Goal: Check status

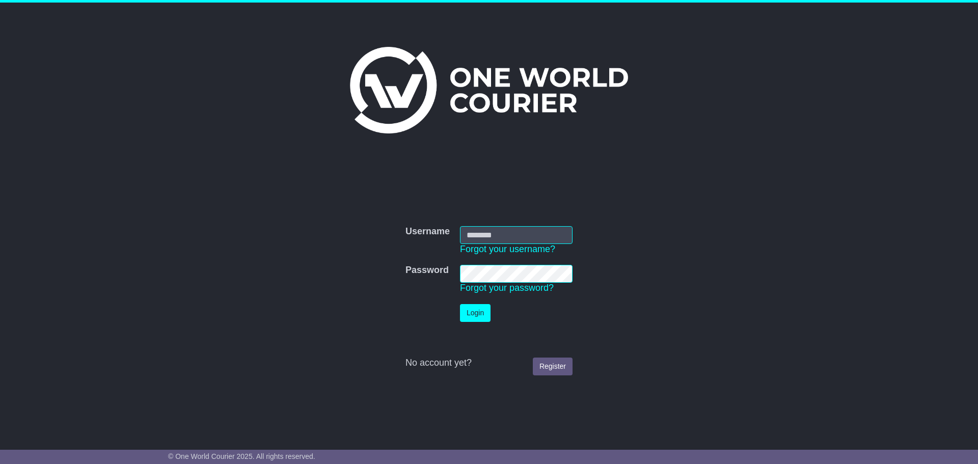
type input "**********"
click at [478, 320] on button "Login" at bounding box center [475, 313] width 31 height 18
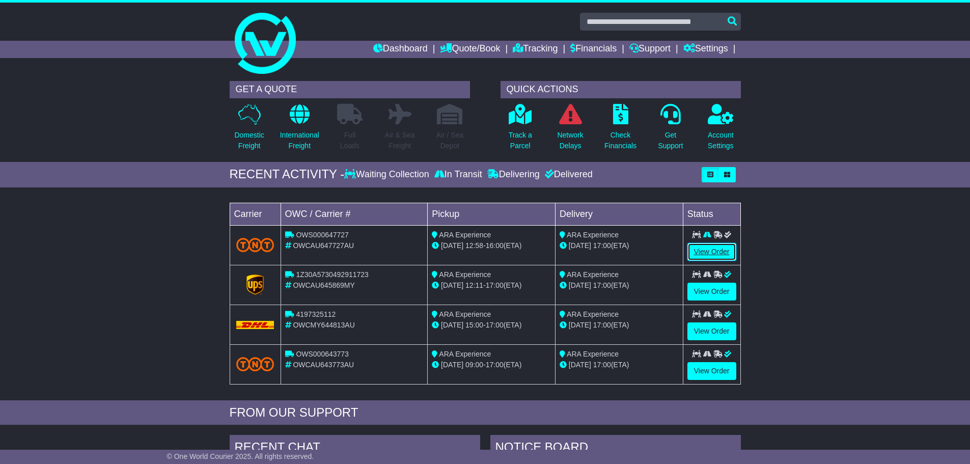
click at [719, 249] on link "View Order" at bounding box center [711, 252] width 49 height 18
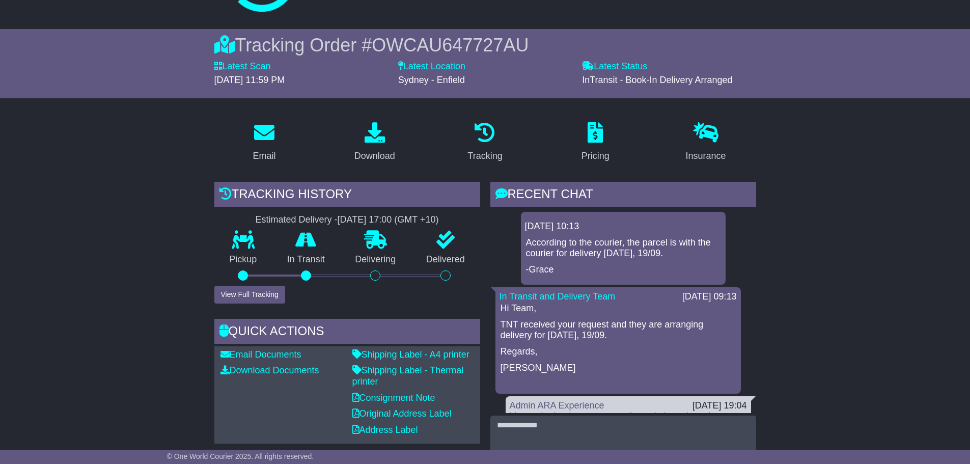
scroll to position [102, 0]
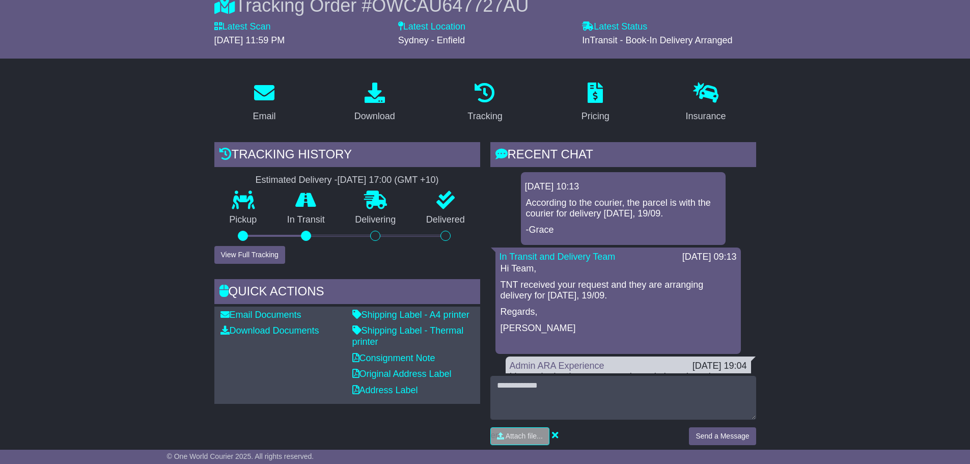
click at [699, 287] on p "TNT received your request and they are arranging delivery for [DATE], 19/09." at bounding box center [618, 291] width 235 height 22
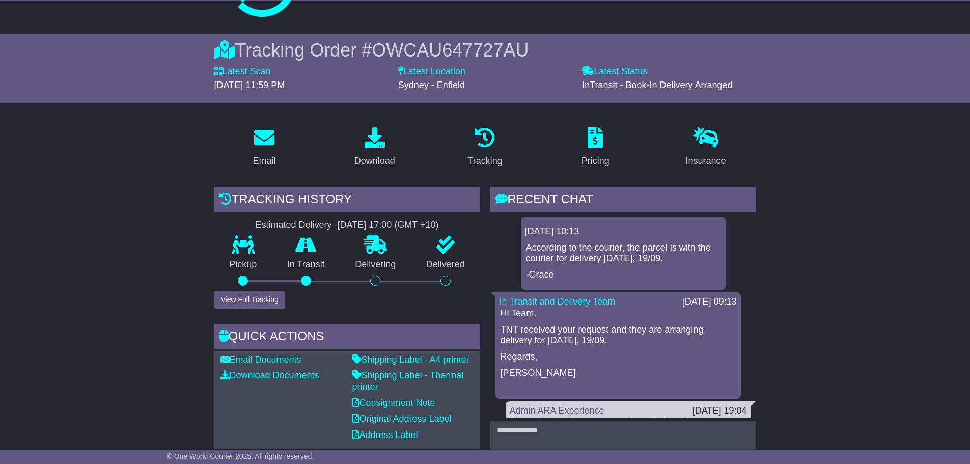
scroll to position [51, 0]
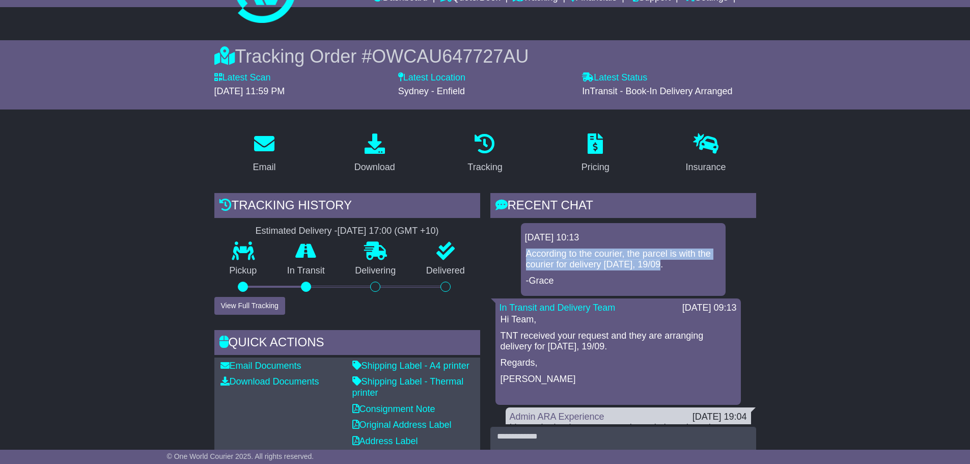
drag, startPoint x: 652, startPoint y: 262, endPoint x: 525, endPoint y: 254, distance: 127.6
click at [525, 254] on div "According to the courier, the parcel is with the courier for delivery [DATE], 1…" at bounding box center [623, 268] width 197 height 38
click at [600, 280] on p "-Grace" at bounding box center [623, 280] width 195 height 11
